Goal: Information Seeking & Learning: Learn about a topic

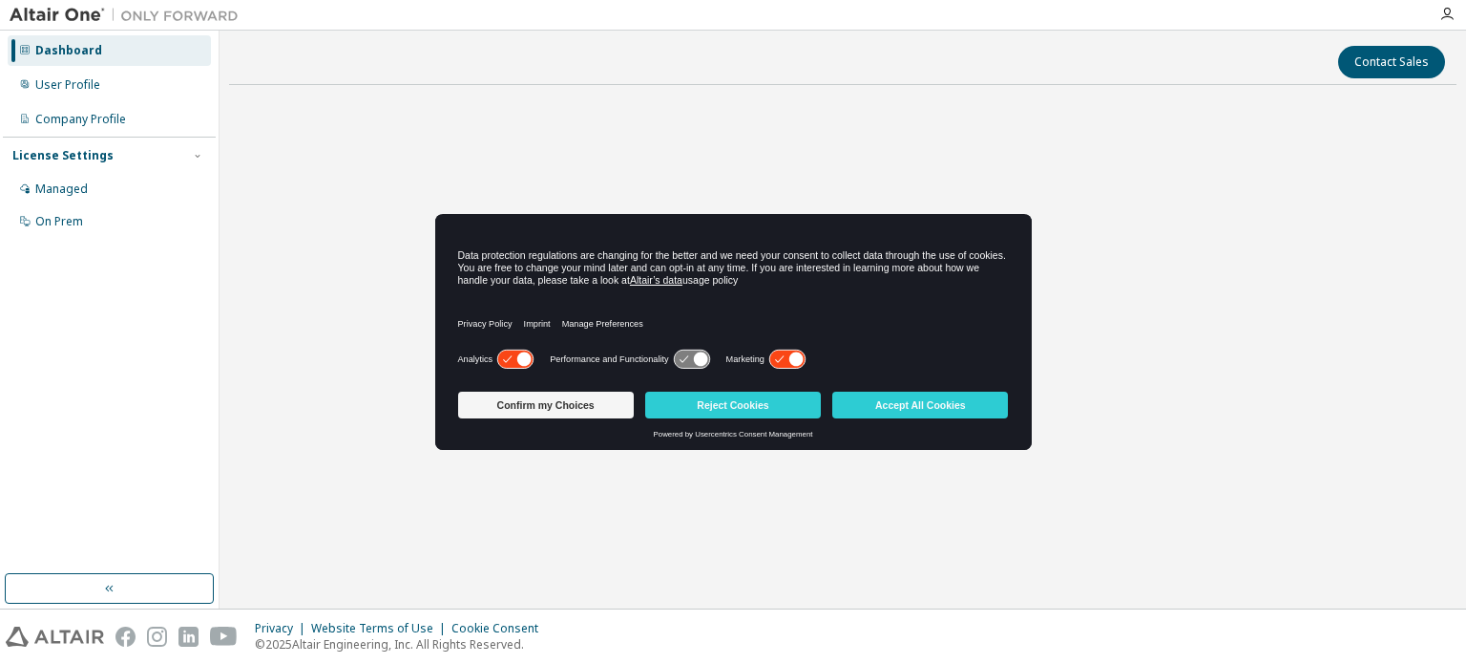
click at [957, 396] on button "Accept All Cookies" at bounding box center [920, 404] width 176 height 27
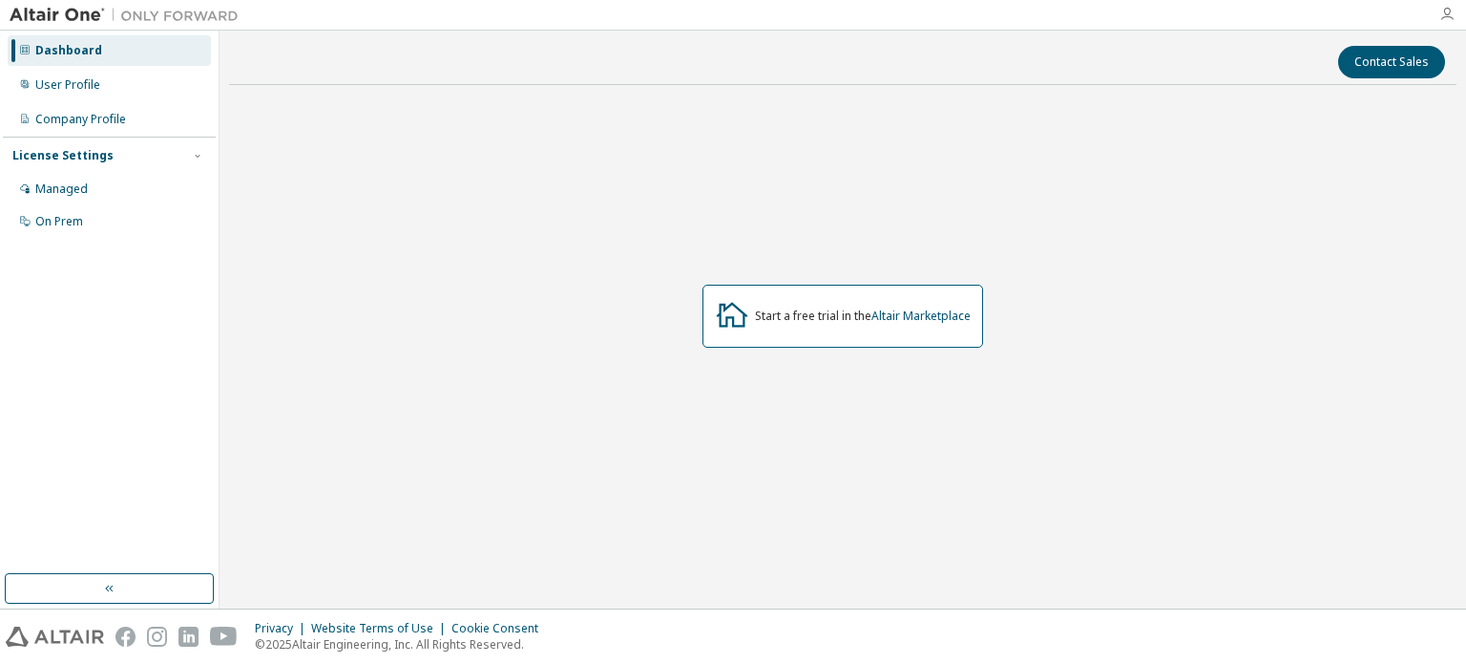
click at [1451, 11] on icon "button" at bounding box center [1447, 14] width 15 height 15
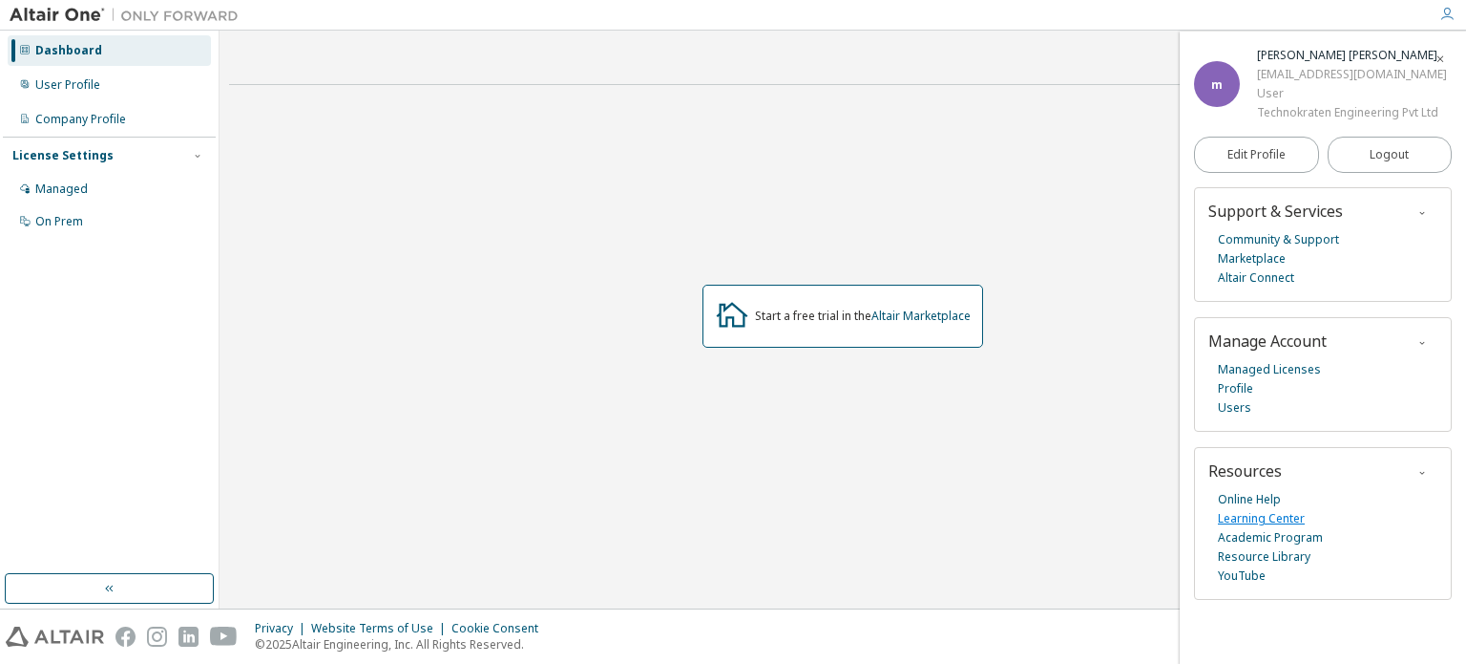
click at [1280, 516] on link "Learning Center" at bounding box center [1261, 518] width 87 height 19
